Goal: Go to known website: Go to known website

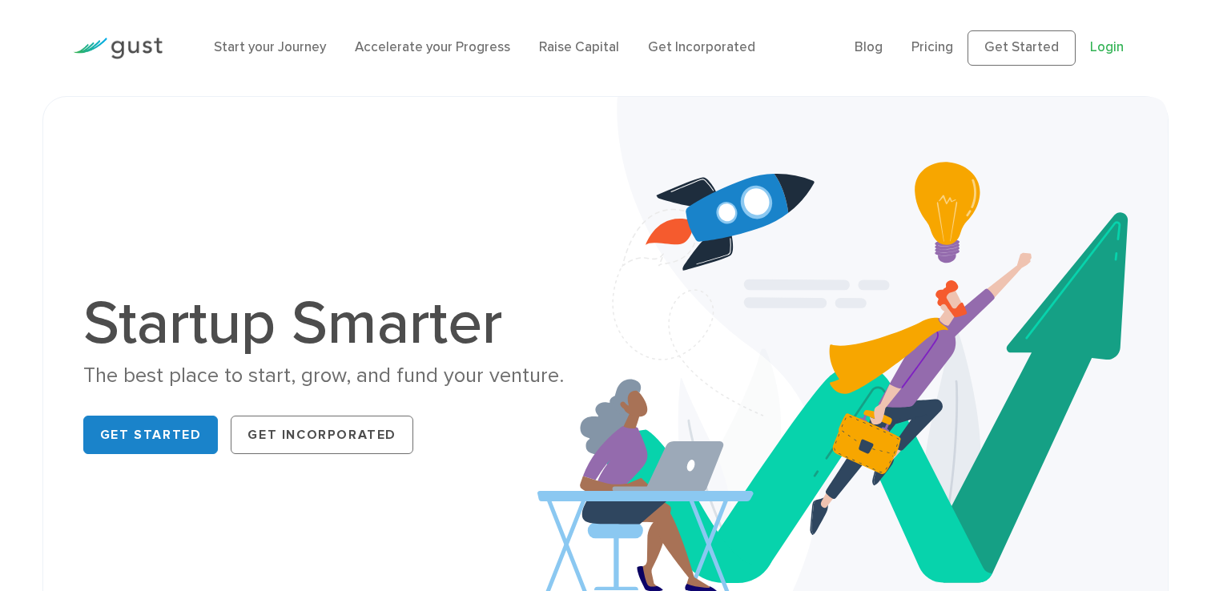
click at [1113, 54] on link "Login" at bounding box center [1107, 47] width 34 height 16
